Goal: Book appointment/travel/reservation

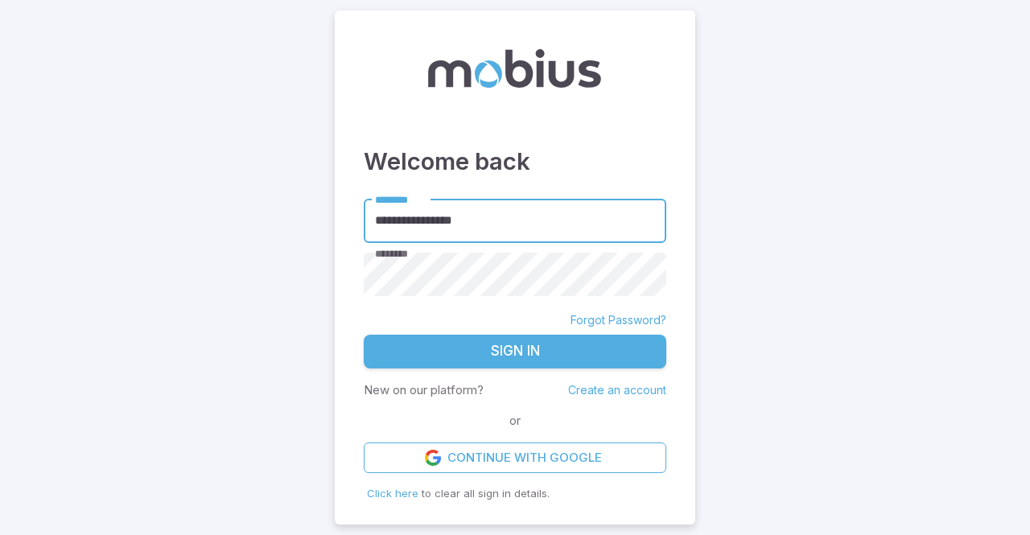
click at [494, 352] on button "Sign In" at bounding box center [515, 352] width 302 height 34
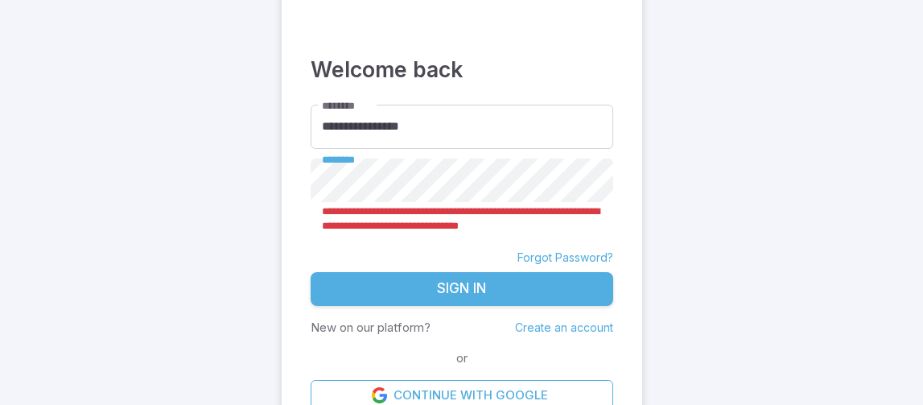
scroll to position [137, 0]
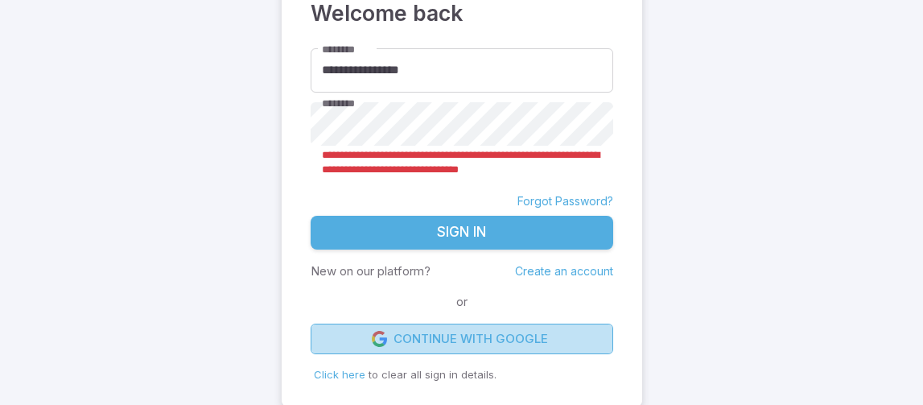
click at [463, 347] on link "Continue with Google" at bounding box center [462, 338] width 302 height 31
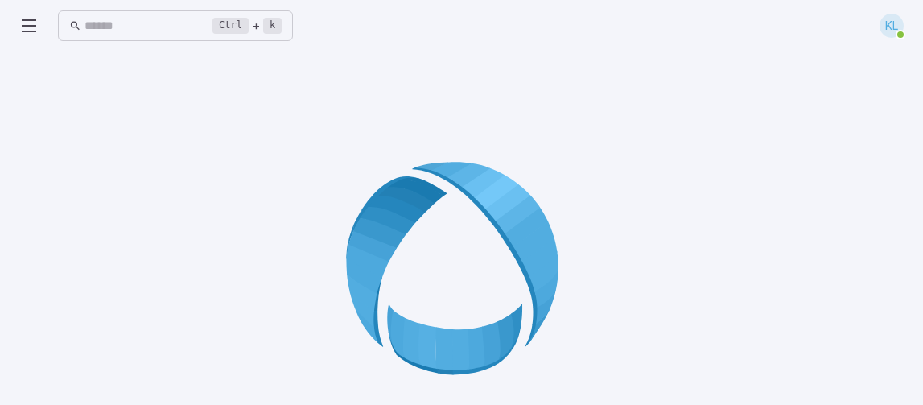
scroll to position [90, 0]
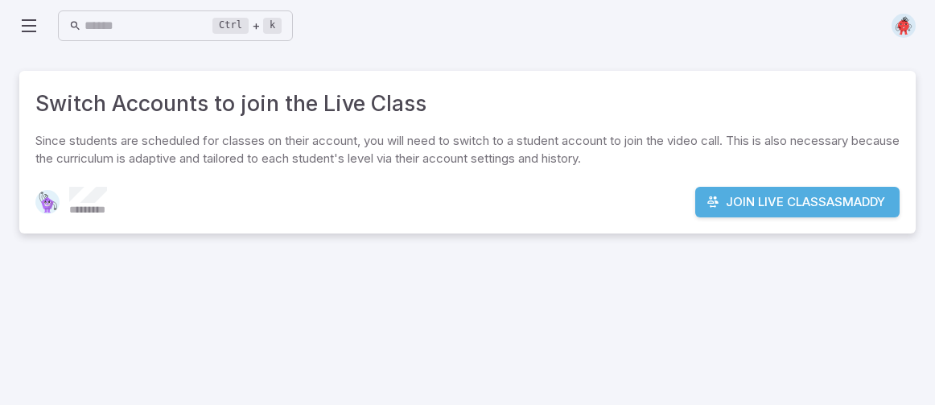
click at [31, 26] on icon at bounding box center [28, 25] width 19 height 19
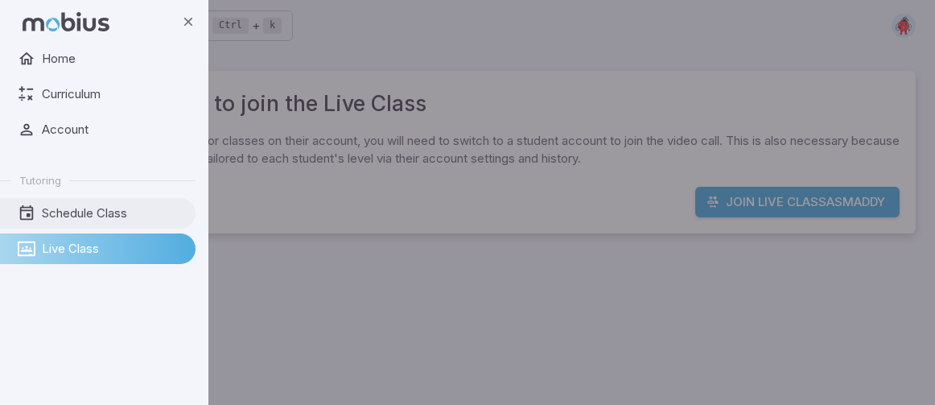
click at [80, 204] on link "Schedule Class" at bounding box center [97, 213] width 195 height 31
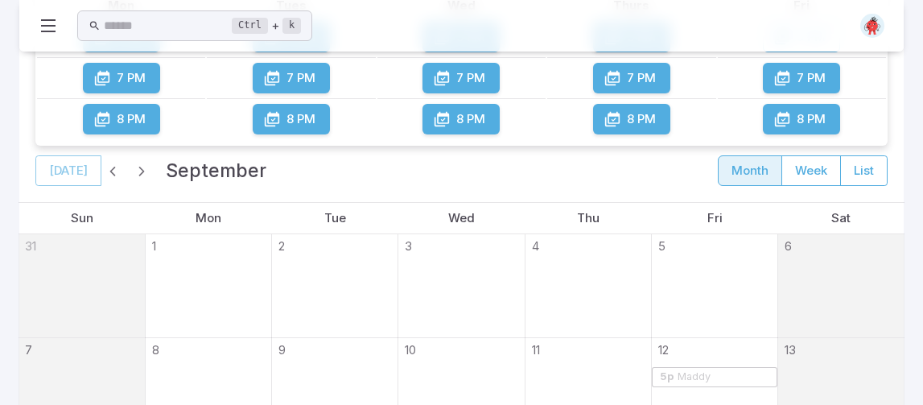
scroll to position [402, 0]
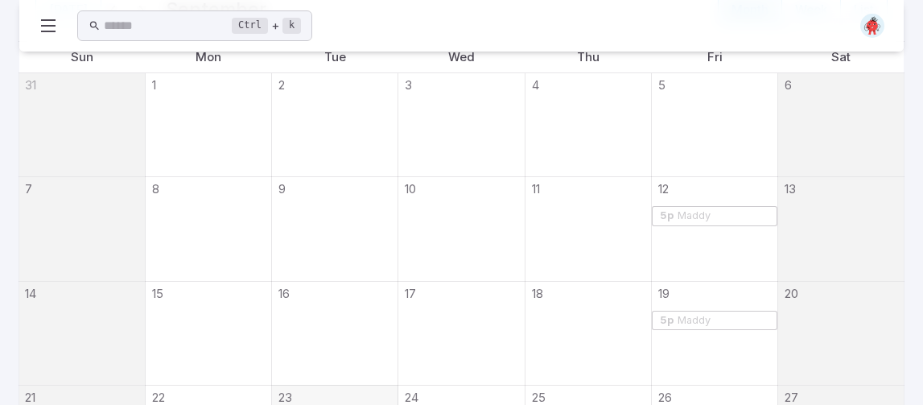
click at [706, 216] on div "Maddy" at bounding box center [694, 216] width 35 height 12
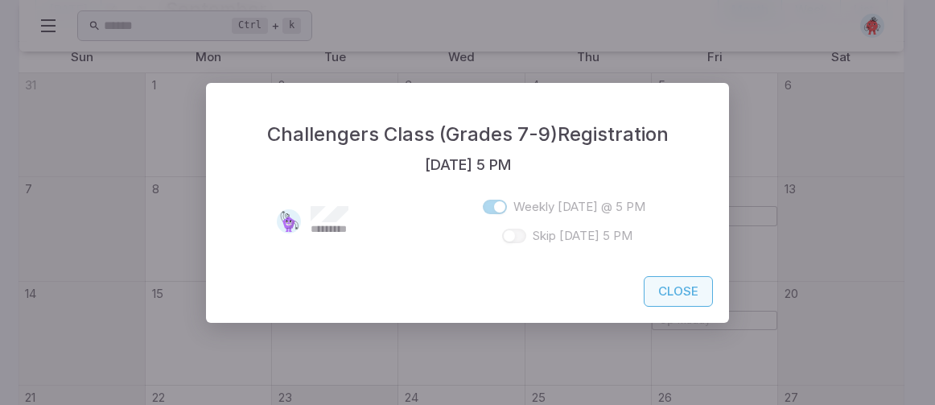
click at [689, 288] on button "Close" at bounding box center [678, 291] width 69 height 31
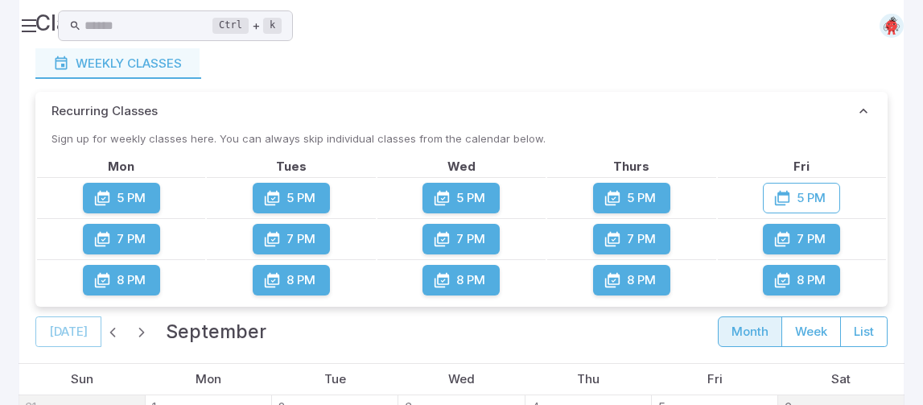
scroll to position [0, 0]
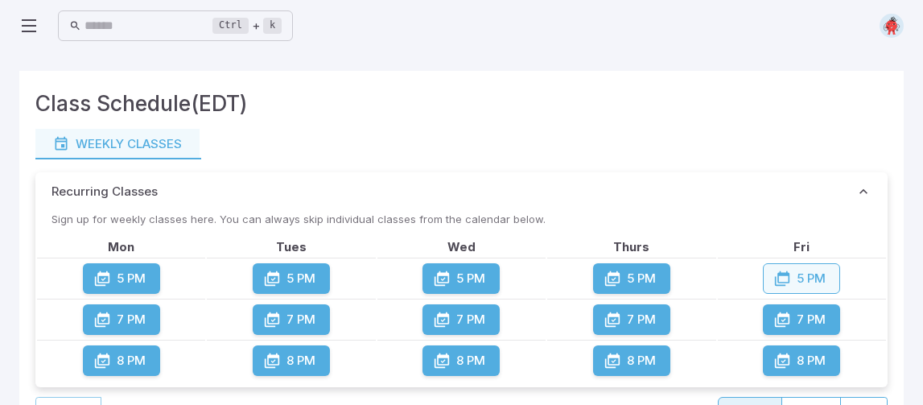
click at [816, 279] on button "5 PM" at bounding box center [801, 278] width 77 height 31
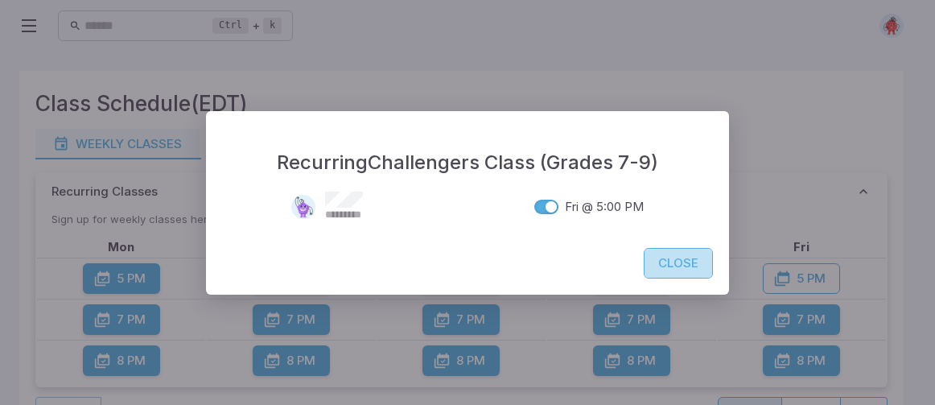
click at [712, 265] on button "Close" at bounding box center [678, 263] width 69 height 31
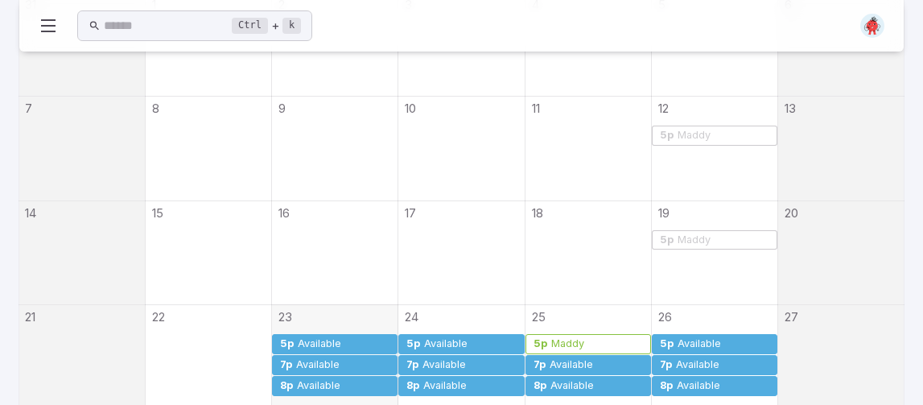
scroll to position [563, 0]
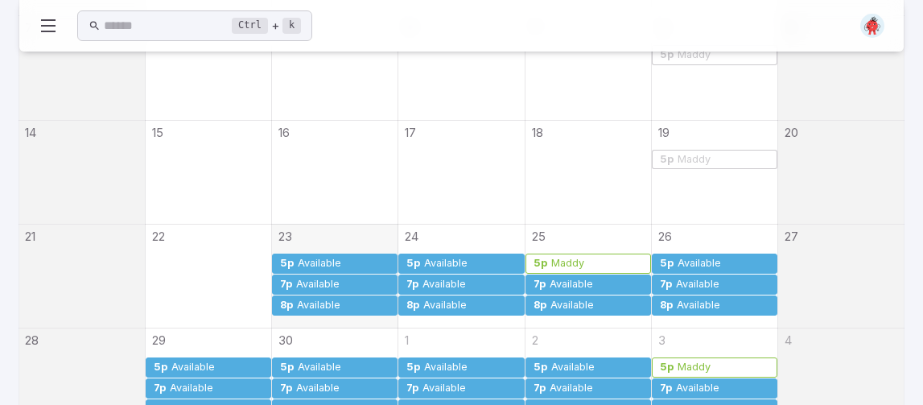
click at [855, 288] on div at bounding box center [841, 275] width 126 height 103
